Goal: Information Seeking & Learning: Learn about a topic

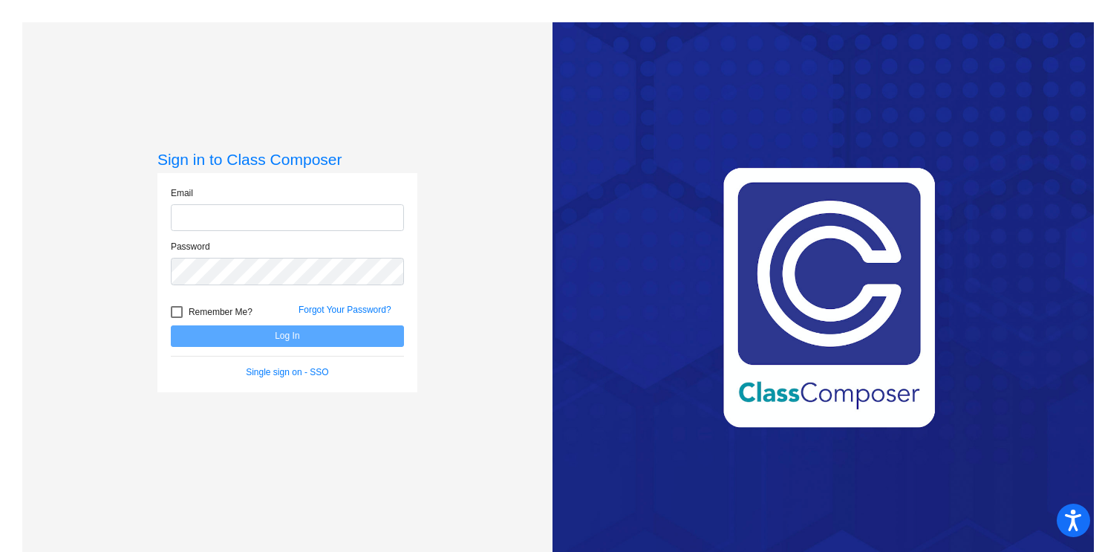
type input "[EMAIL_ADDRESS][DOMAIN_NAME]"
click at [226, 333] on button "Log In" at bounding box center [287, 336] width 233 height 22
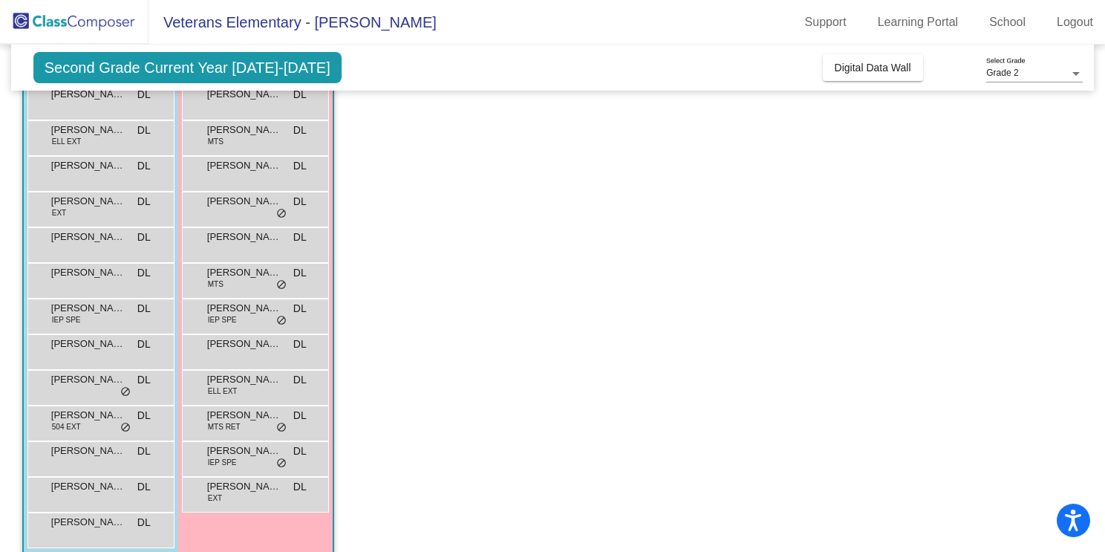
scroll to position [172, 0]
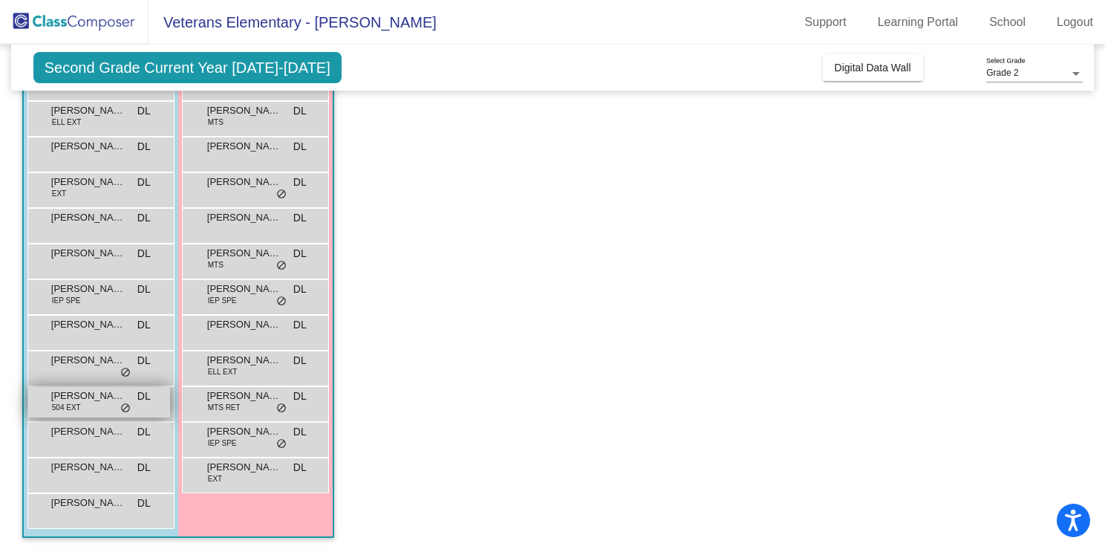
click at [117, 401] on span "[PERSON_NAME]" at bounding box center [88, 395] width 74 height 15
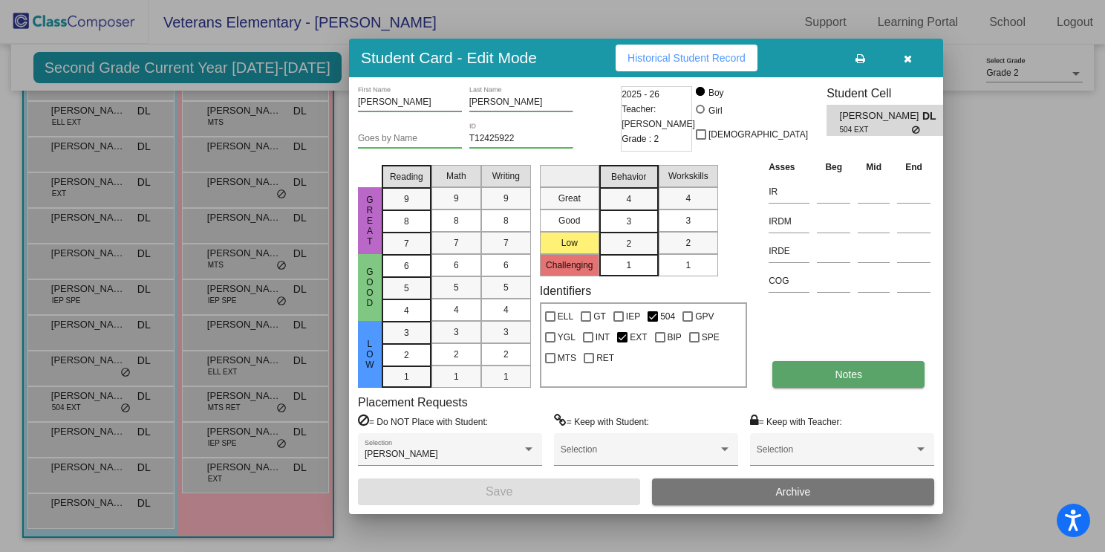
click at [852, 376] on span "Notes" at bounding box center [848, 374] width 27 height 12
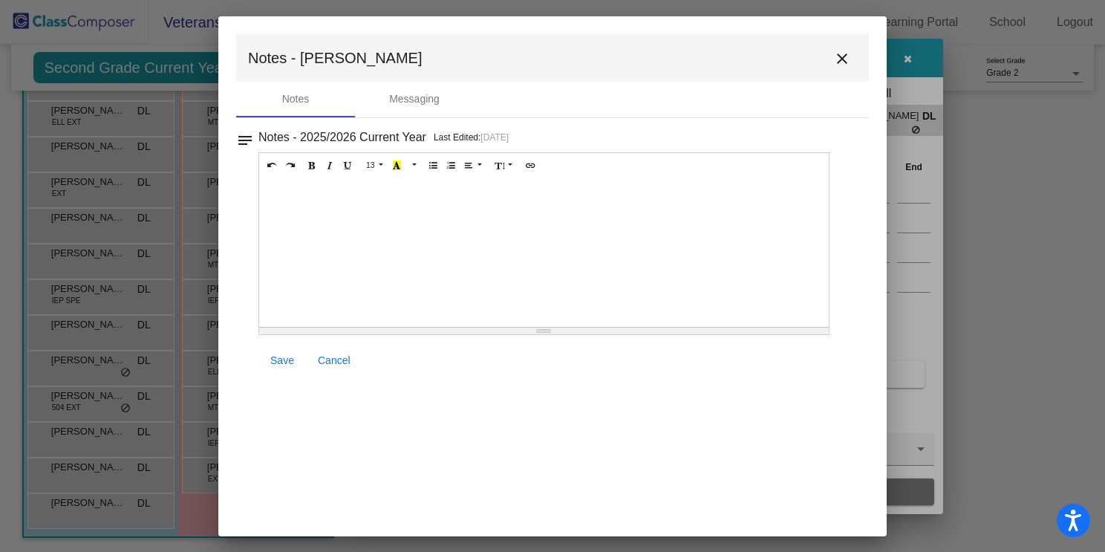
click at [845, 57] on mat-icon "close" at bounding box center [842, 59] width 18 height 18
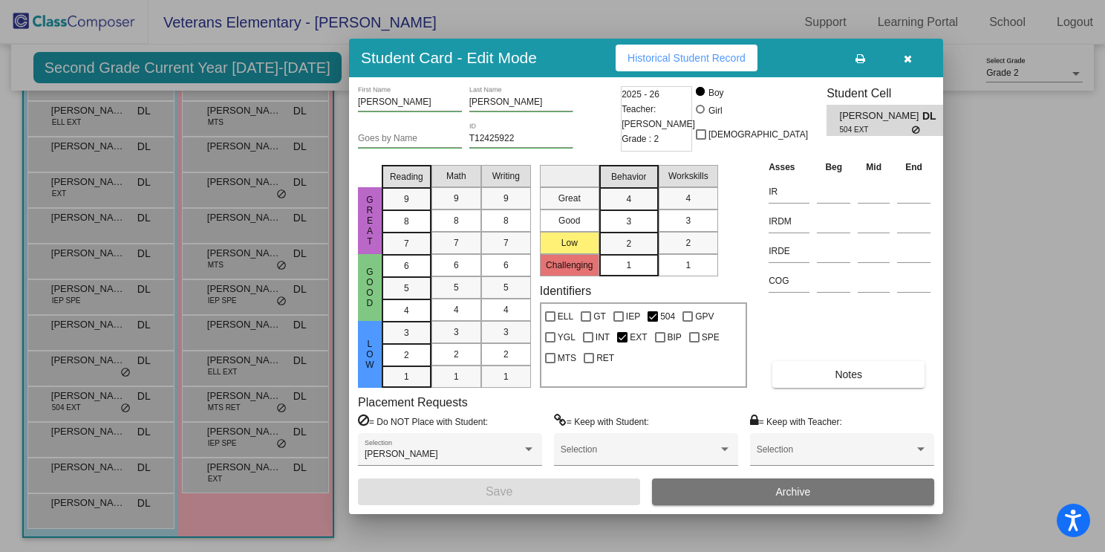
click at [904, 59] on icon "button" at bounding box center [908, 58] width 8 height 10
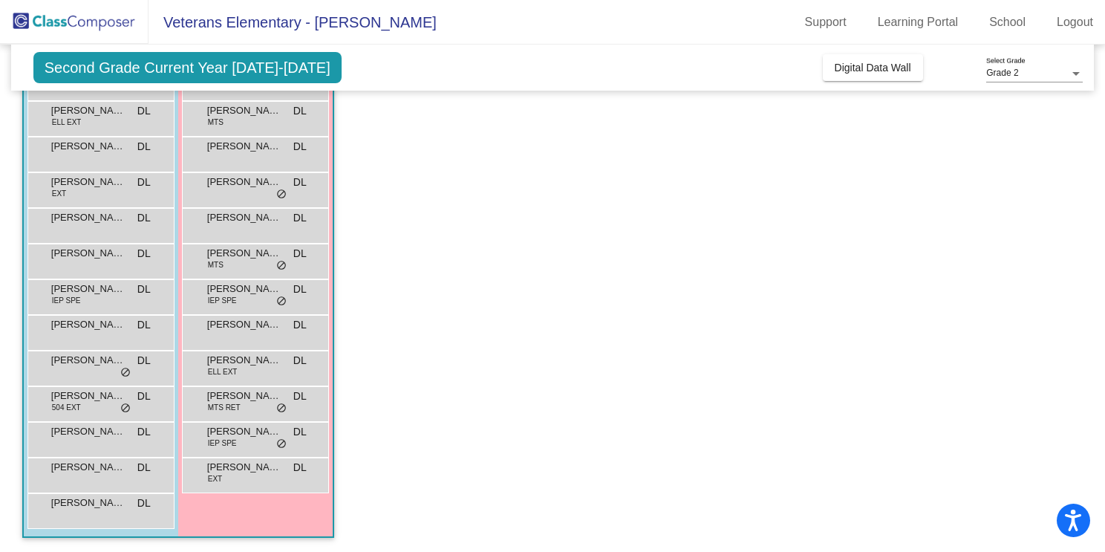
scroll to position [0, 0]
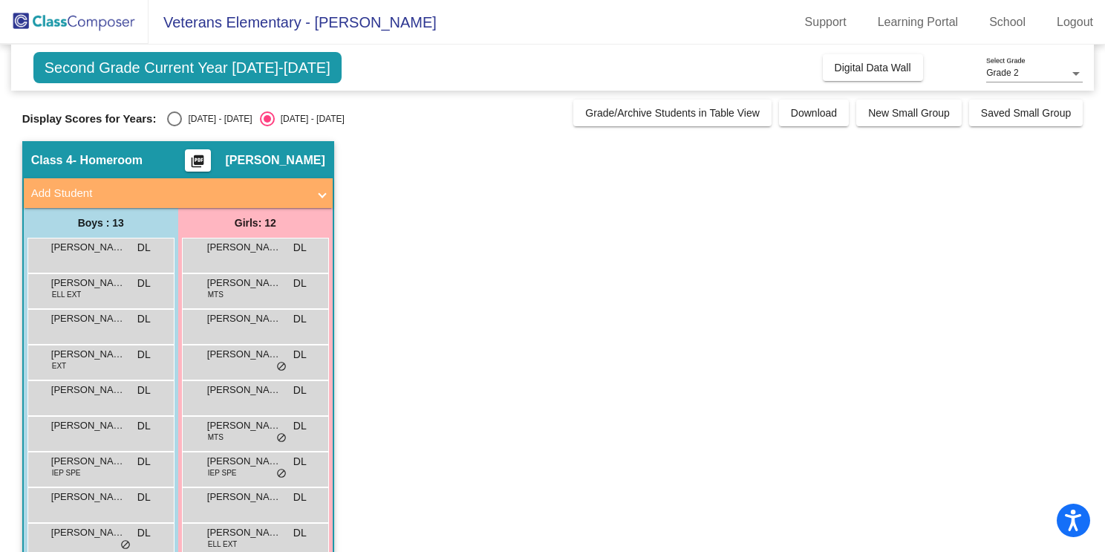
click at [167, 117] on div "Select an option" at bounding box center [174, 118] width 15 height 15
click at [174, 126] on input "[DATE] - [DATE]" at bounding box center [174, 126] width 1 height 1
radio input "true"
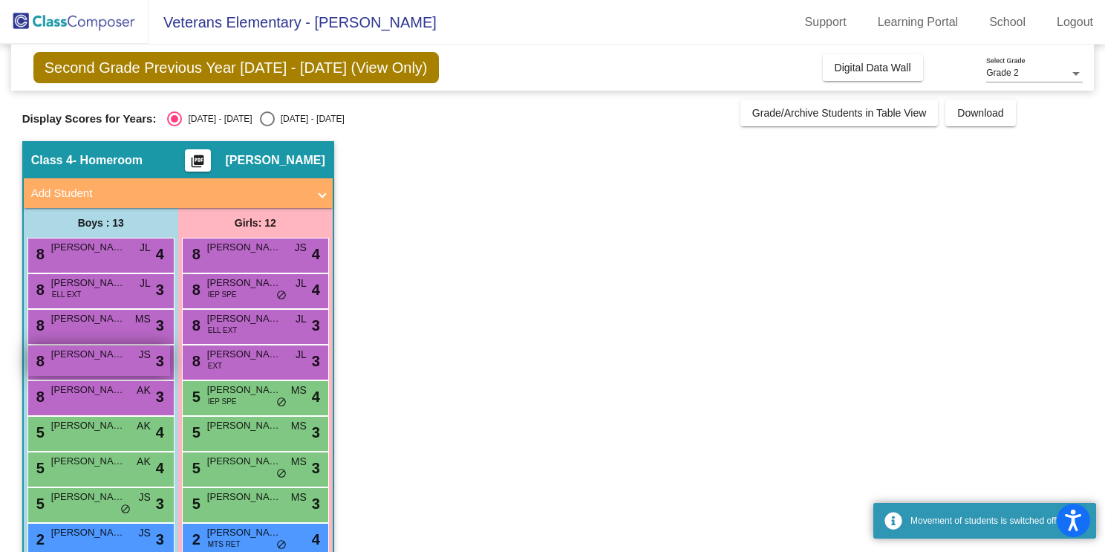
scroll to position [172, 0]
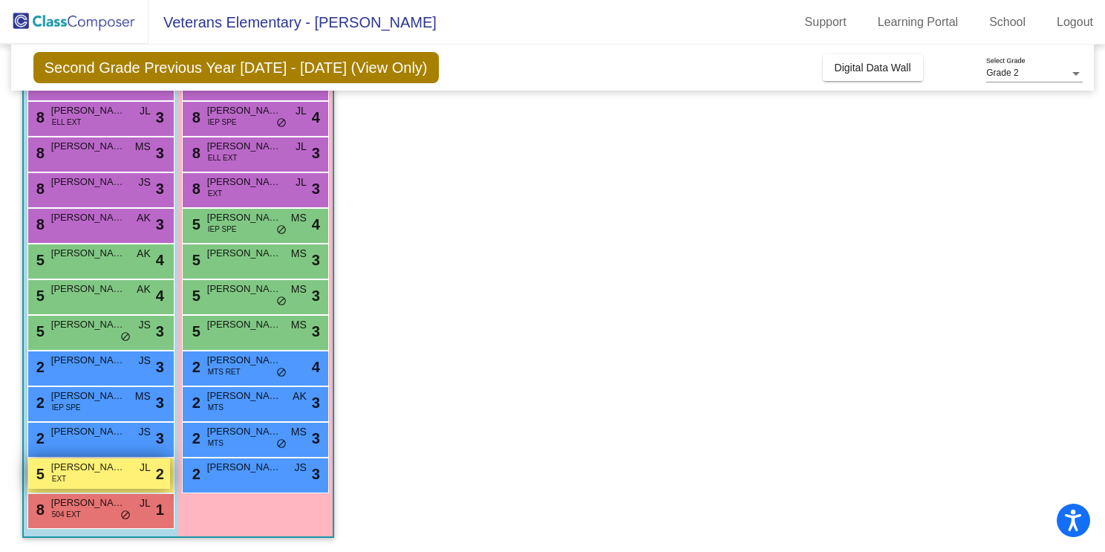
click at [102, 471] on span "[PERSON_NAME]" at bounding box center [88, 467] width 74 height 15
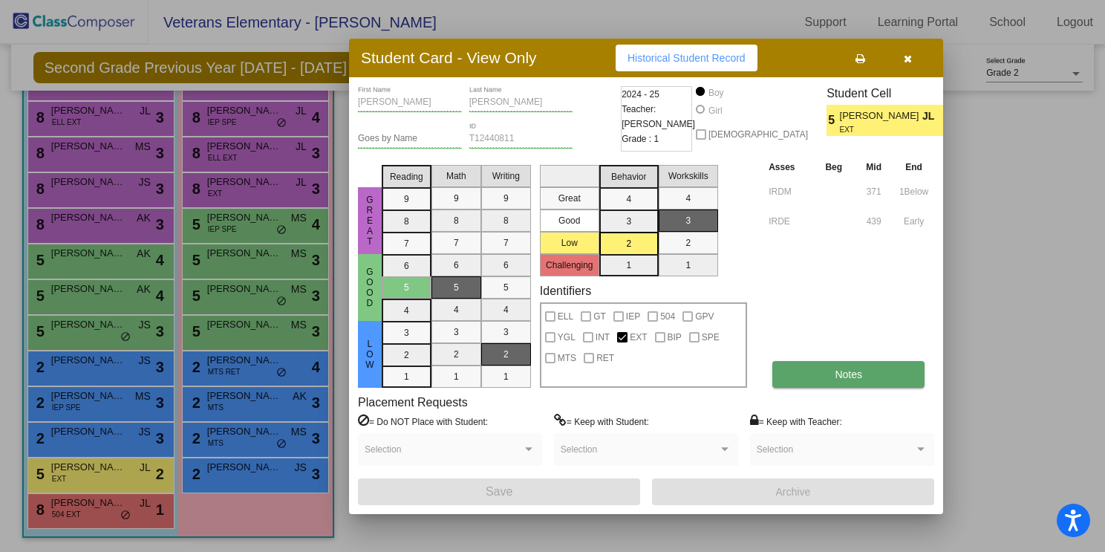
click at [869, 372] on button "Notes" at bounding box center [848, 374] width 152 height 27
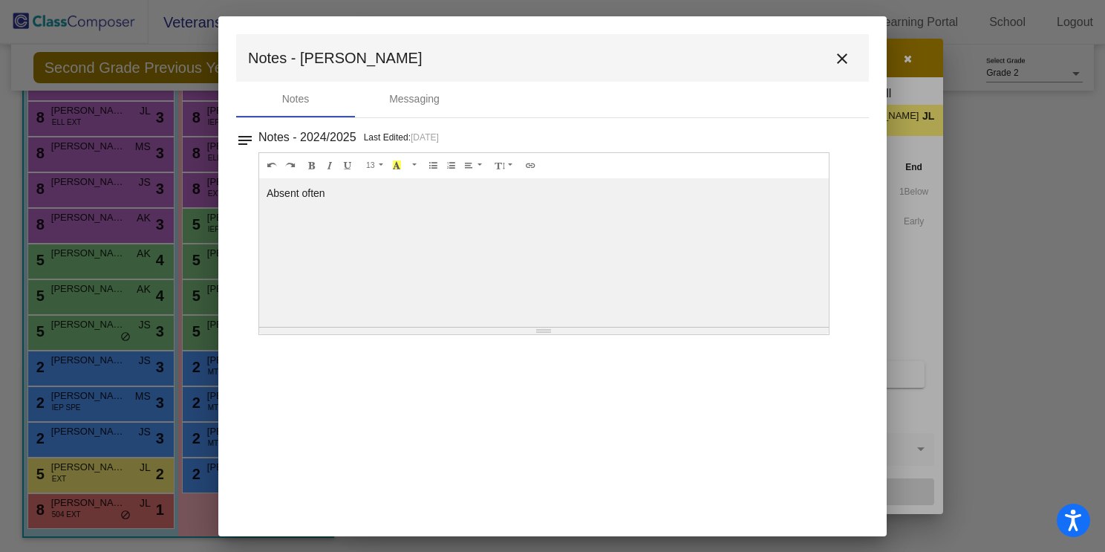
click at [842, 55] on mat-icon "close" at bounding box center [842, 59] width 18 height 18
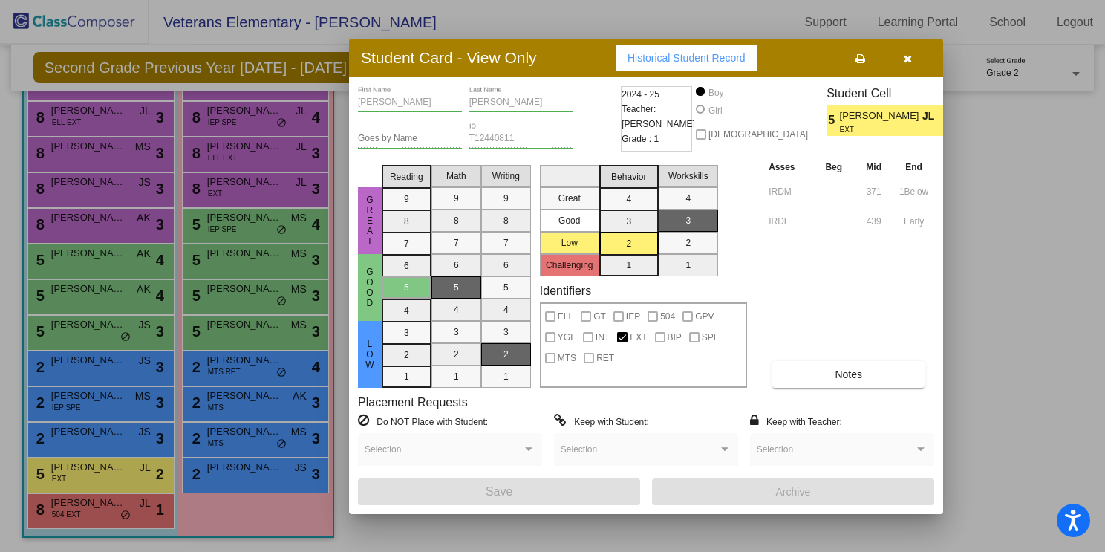
click at [909, 54] on icon "button" at bounding box center [908, 58] width 8 height 10
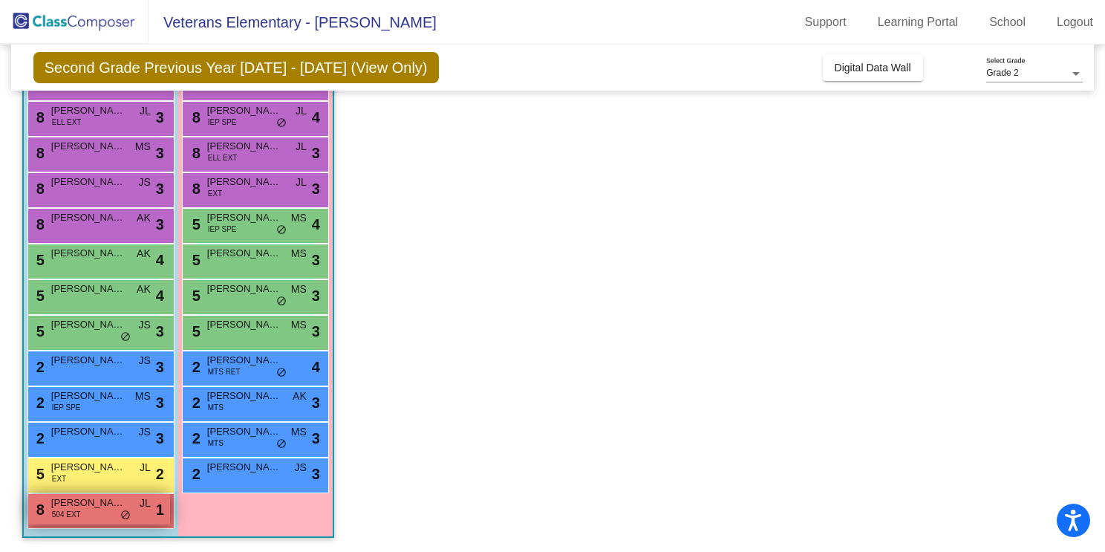
click at [93, 506] on span "[PERSON_NAME]" at bounding box center [88, 502] width 74 height 15
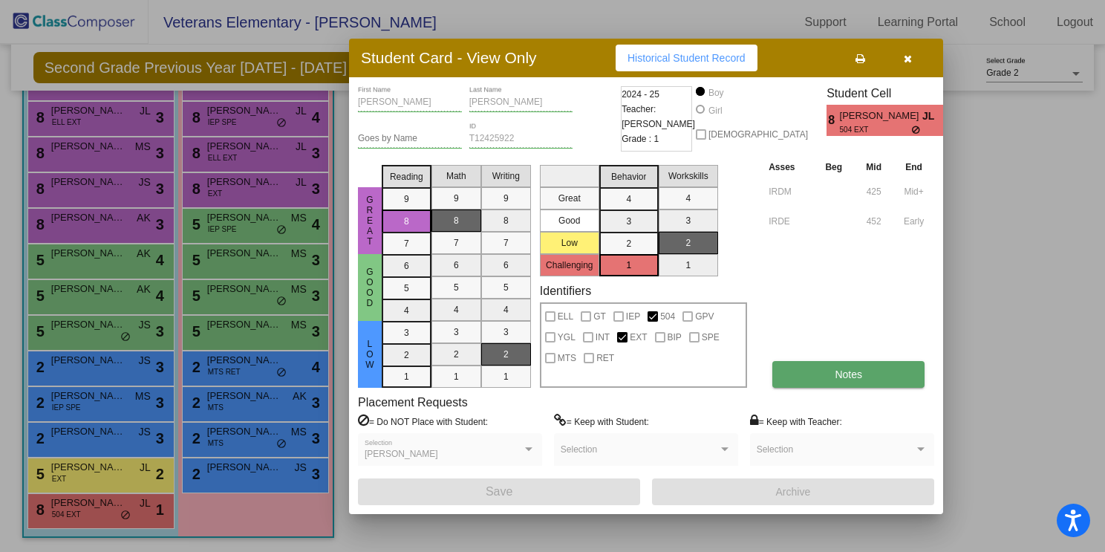
click at [832, 365] on button "Notes" at bounding box center [848, 374] width 152 height 27
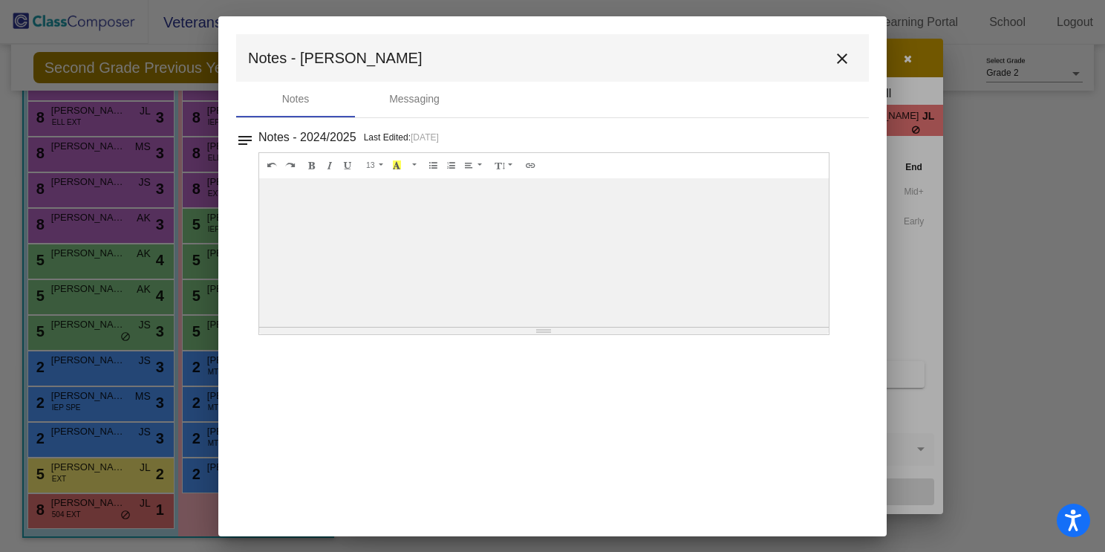
click at [840, 59] on mat-icon "close" at bounding box center [842, 59] width 18 height 18
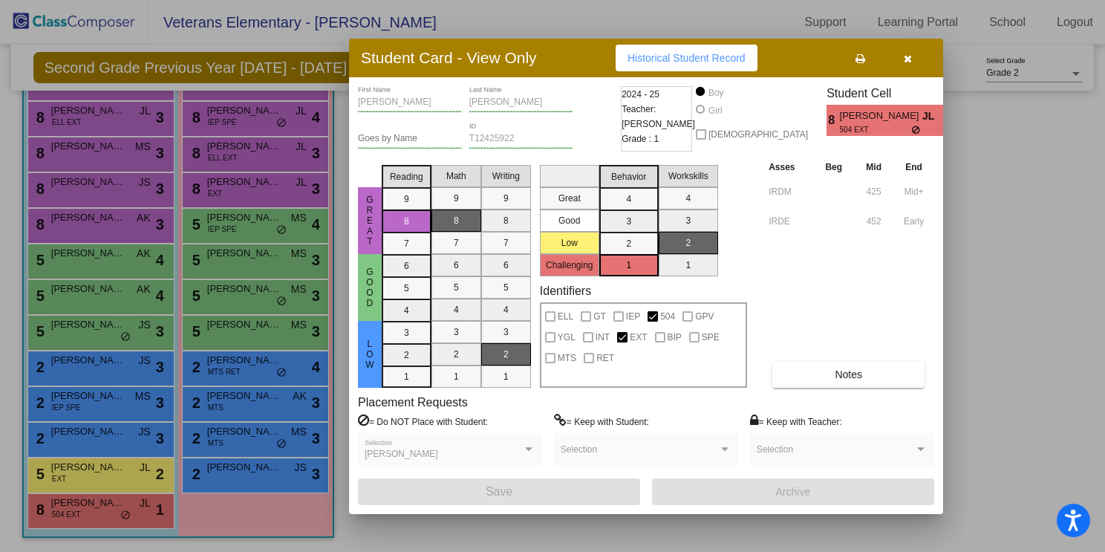
click at [909, 58] on icon "button" at bounding box center [908, 58] width 8 height 10
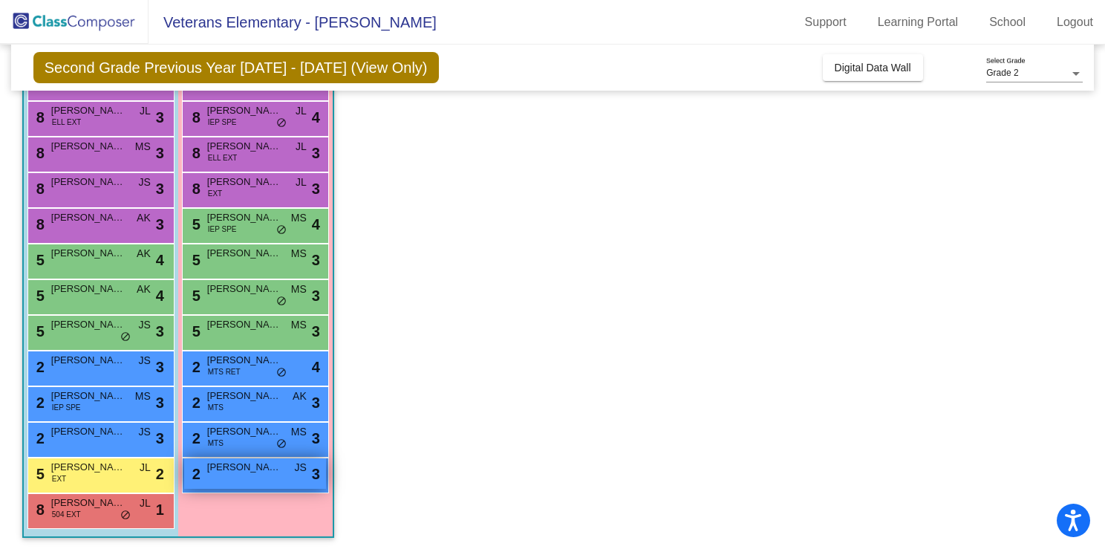
click at [241, 483] on div "2 [PERSON_NAME] JS lock do_not_disturb_alt 3" at bounding box center [255, 473] width 142 height 30
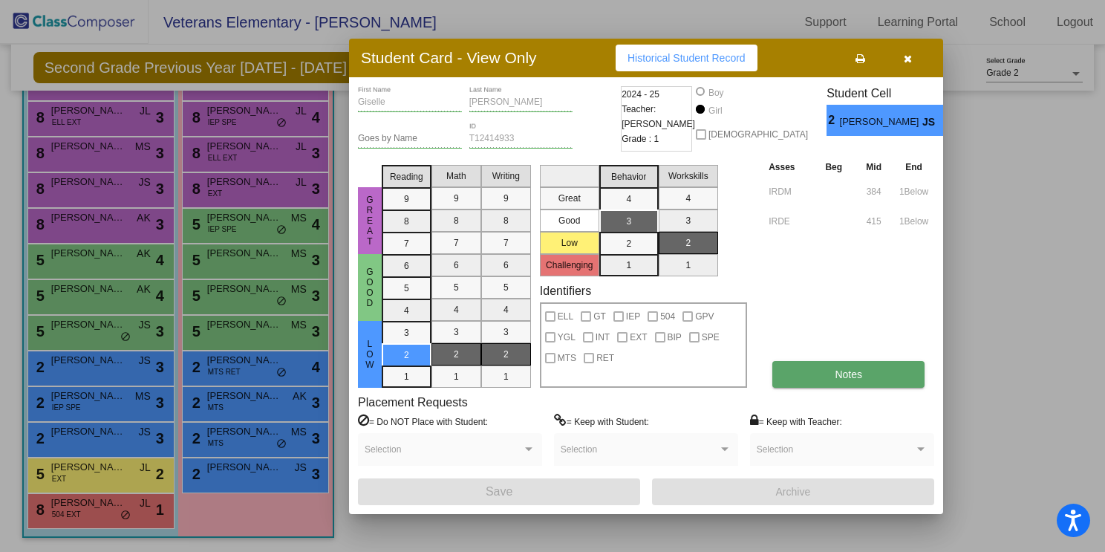
click at [823, 365] on button "Notes" at bounding box center [848, 374] width 152 height 27
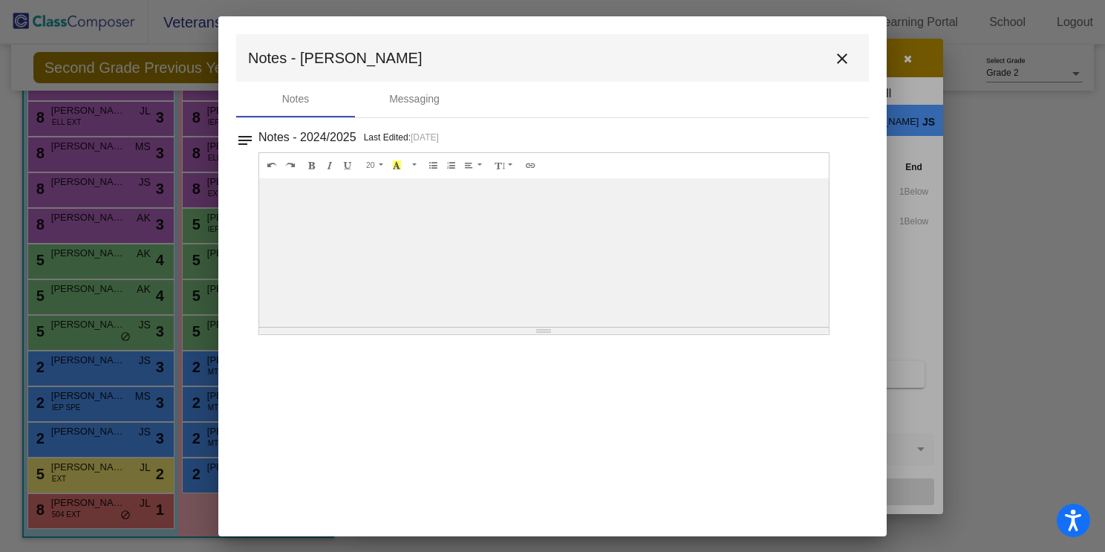
click at [849, 62] on mat-icon "close" at bounding box center [842, 59] width 18 height 18
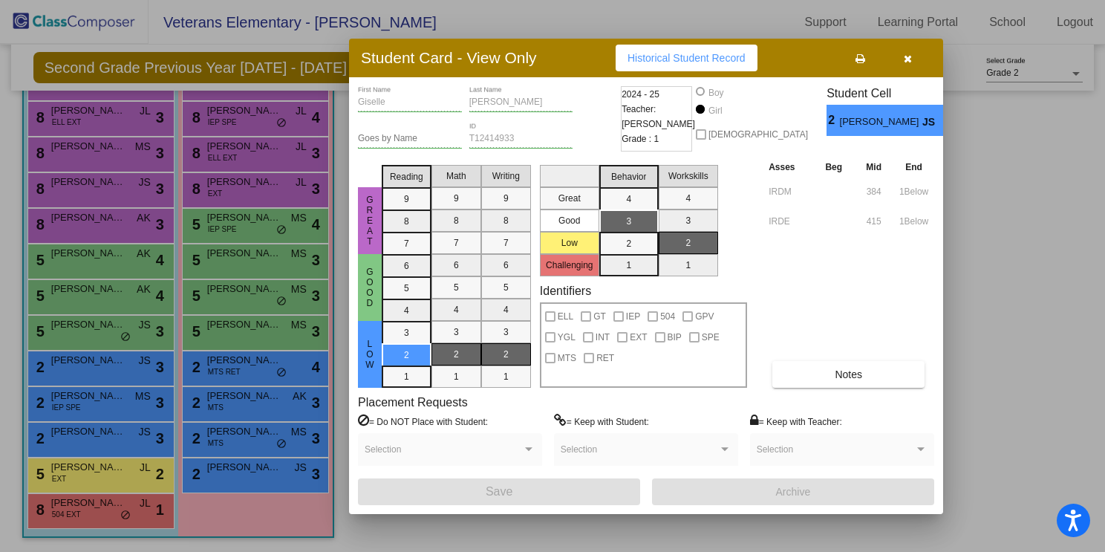
click at [914, 55] on button "button" at bounding box center [908, 58] width 48 height 27
